Goal: Transaction & Acquisition: Purchase product/service

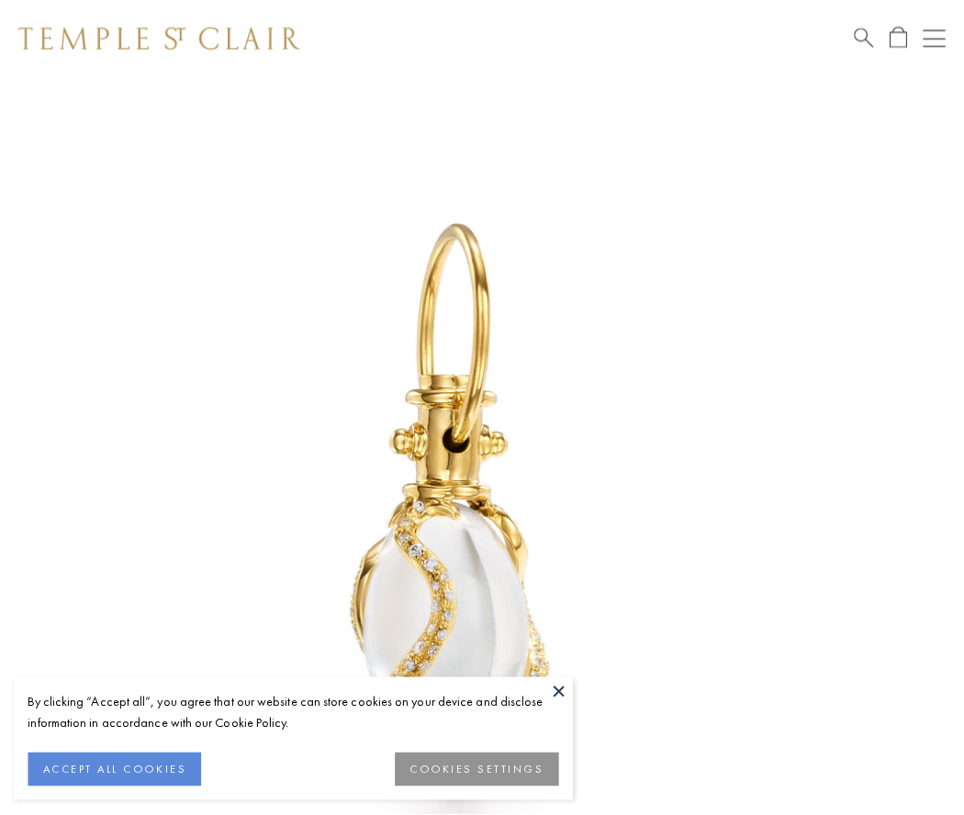
scroll to position [22, 0]
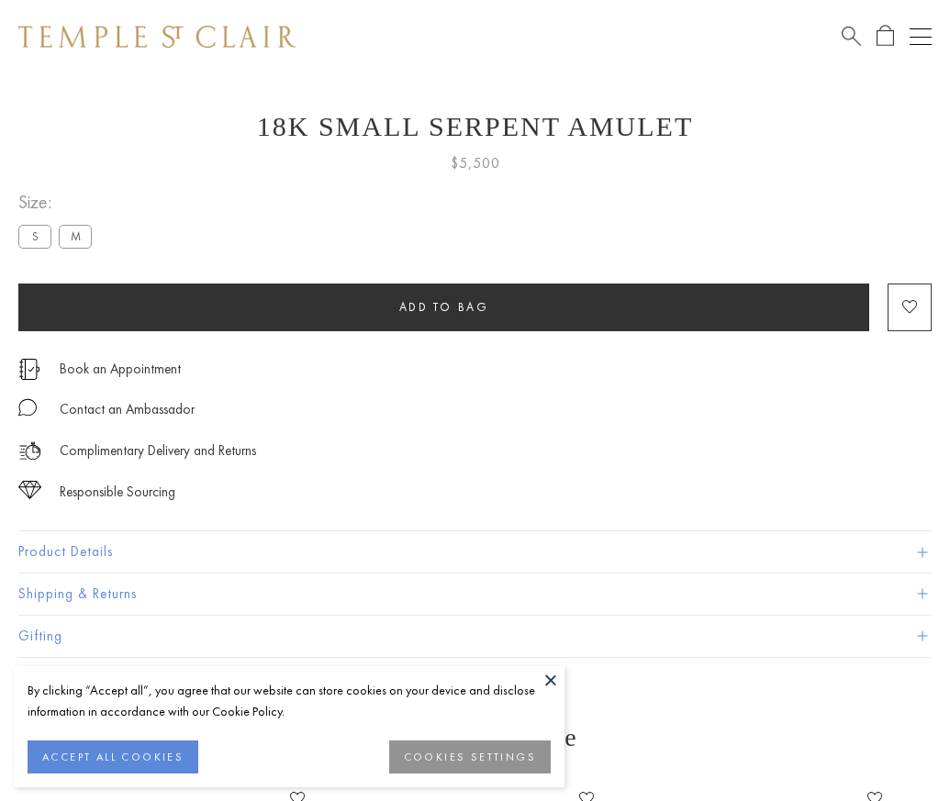
click at [443, 307] on span "Add to bag" at bounding box center [444, 307] width 90 height 16
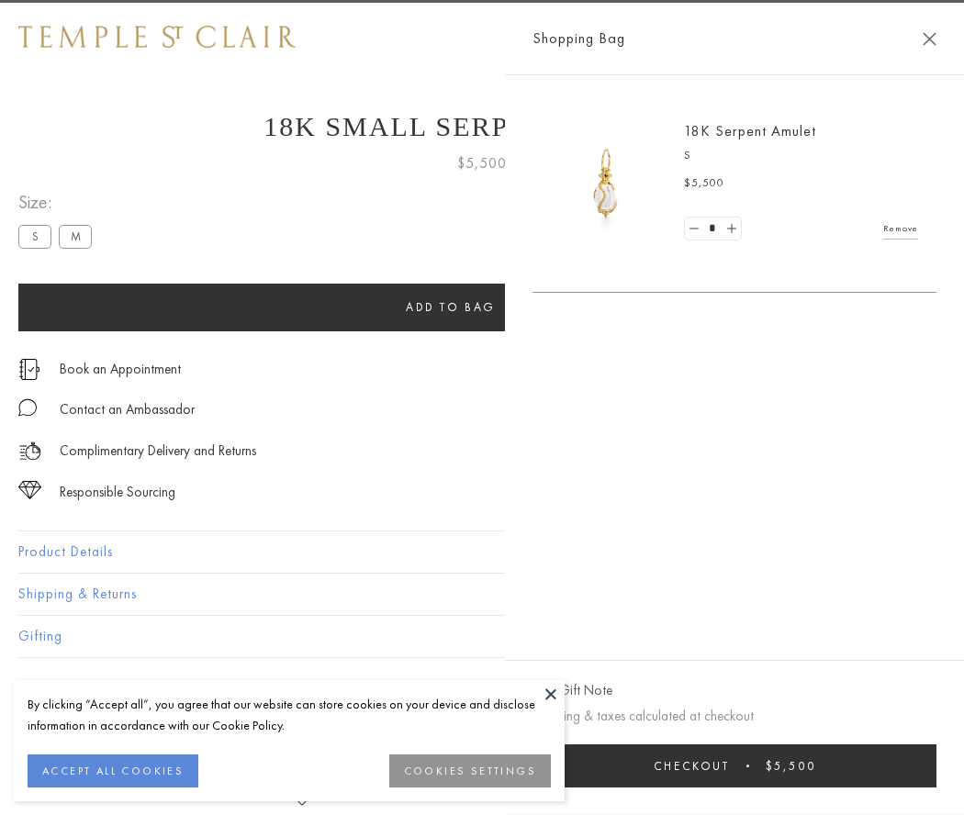
click at [730, 766] on span "Checkout" at bounding box center [692, 766] width 76 height 16
